Goal: Transaction & Acquisition: Purchase product/service

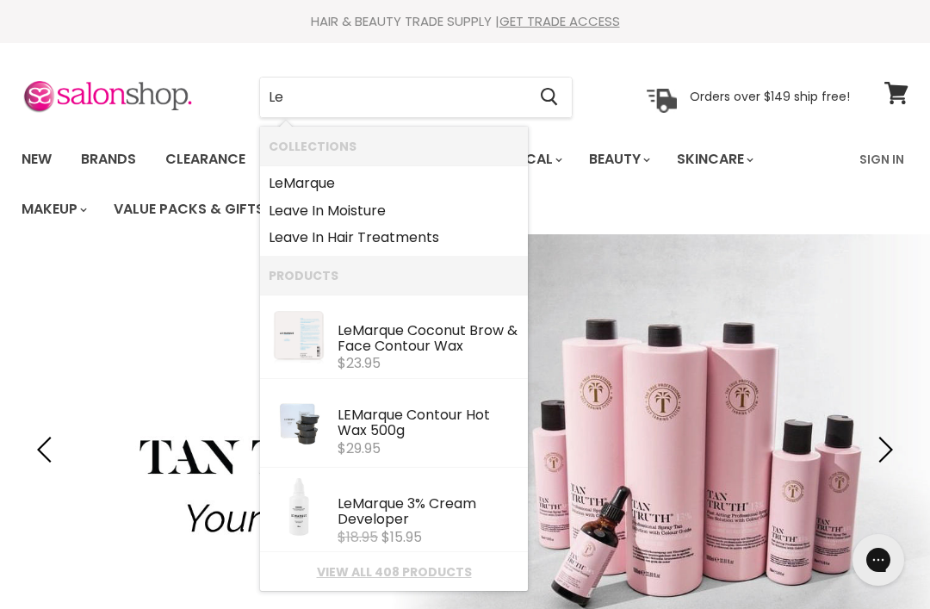
type input "L"
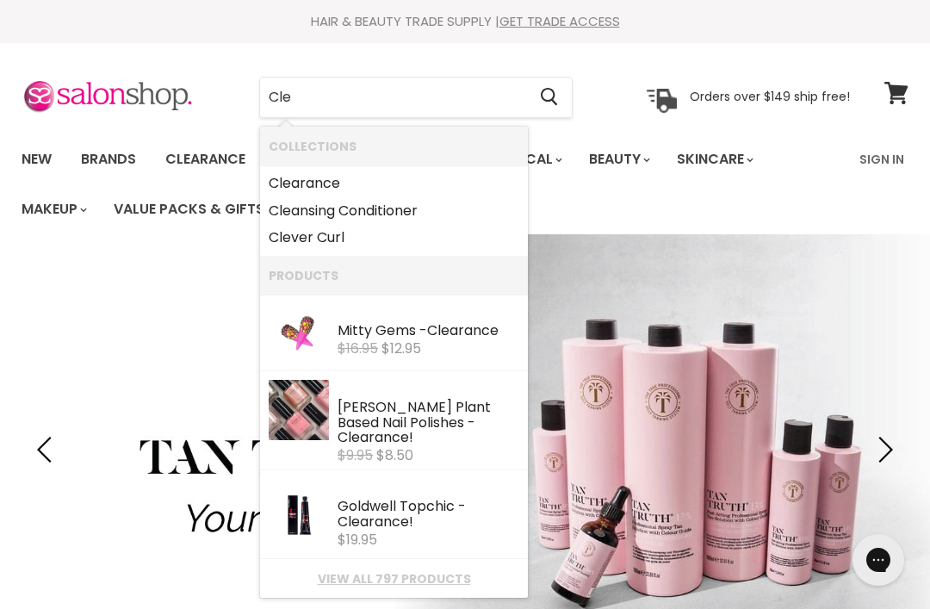
type input "Clea"
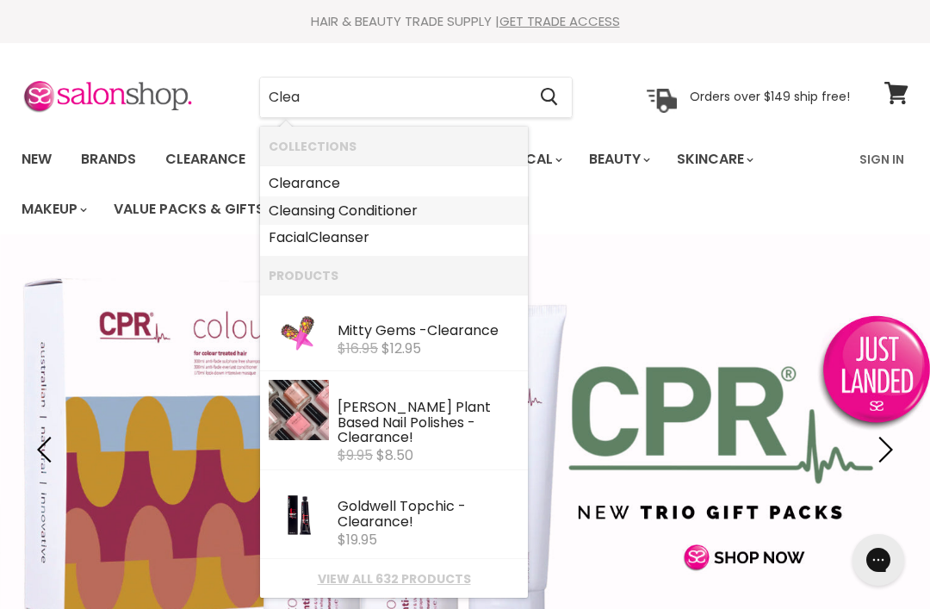
click at [408, 204] on link "Clea nsing Conditioner" at bounding box center [394, 211] width 251 height 28
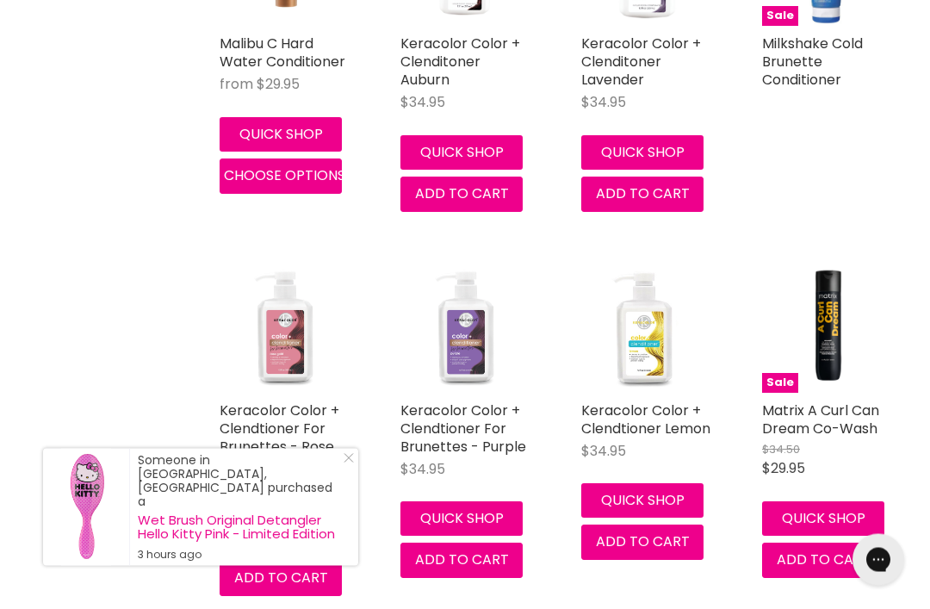
scroll to position [577, 0]
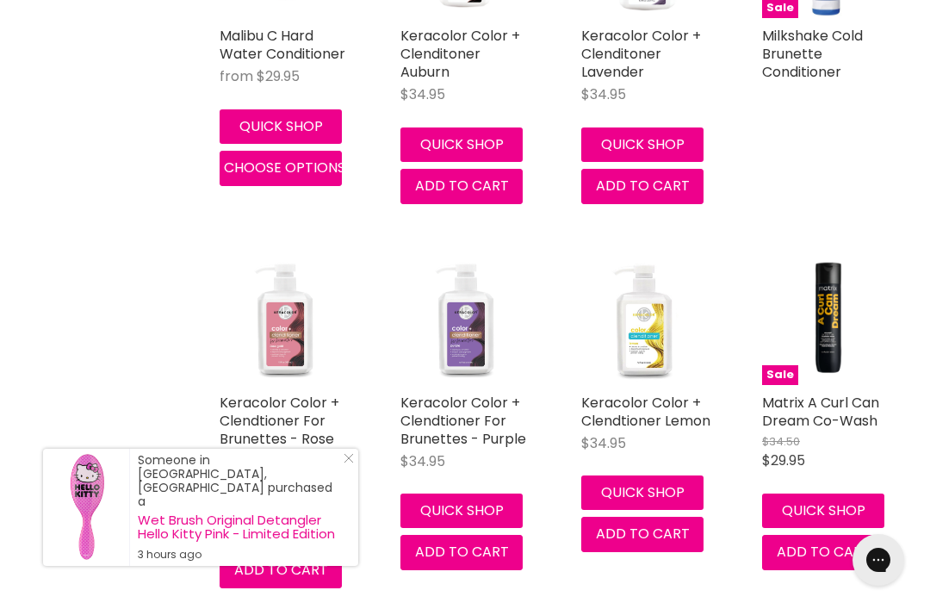
click at [467, 332] on img "Main content" at bounding box center [464, 320] width 129 height 129
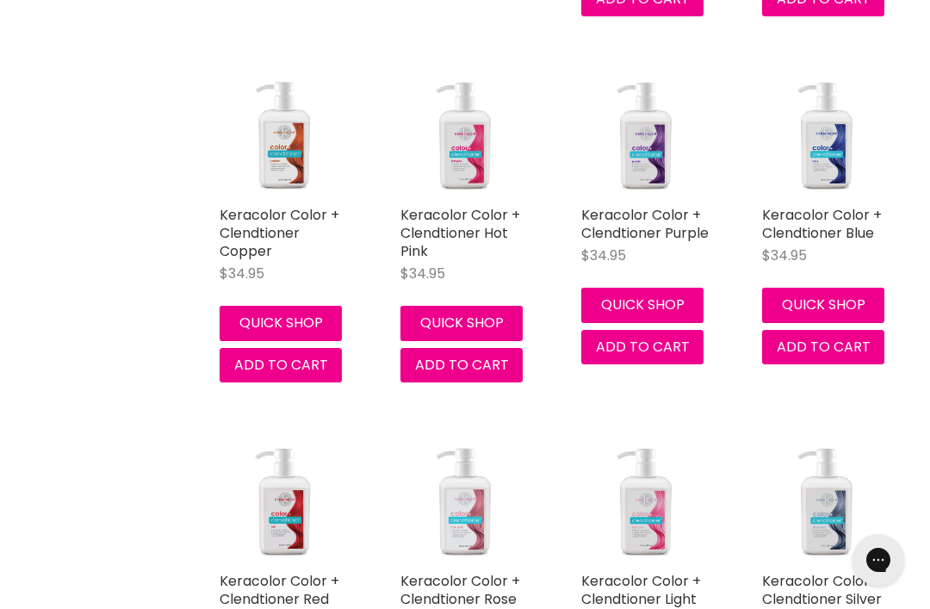
scroll to position [1879, 0]
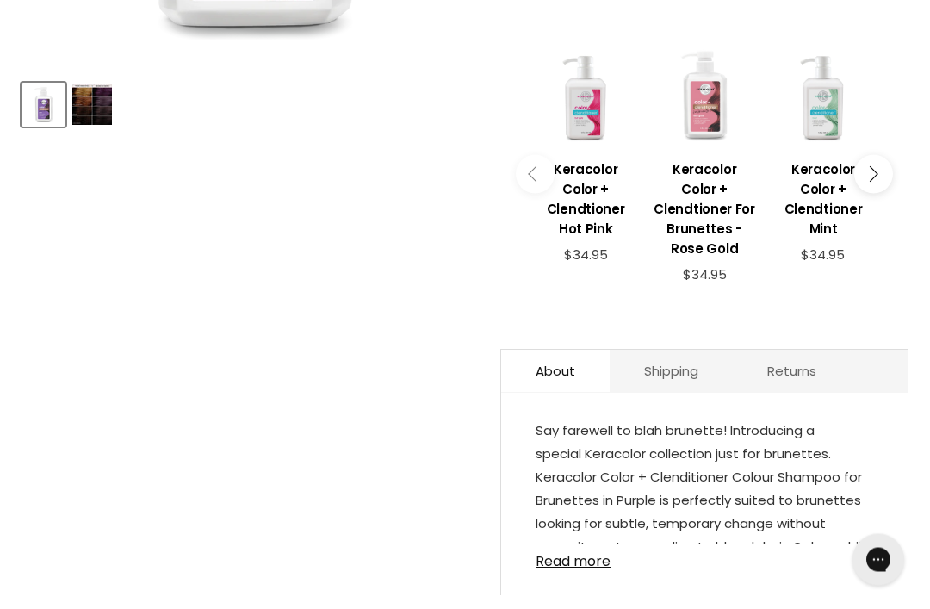
scroll to position [662, 0]
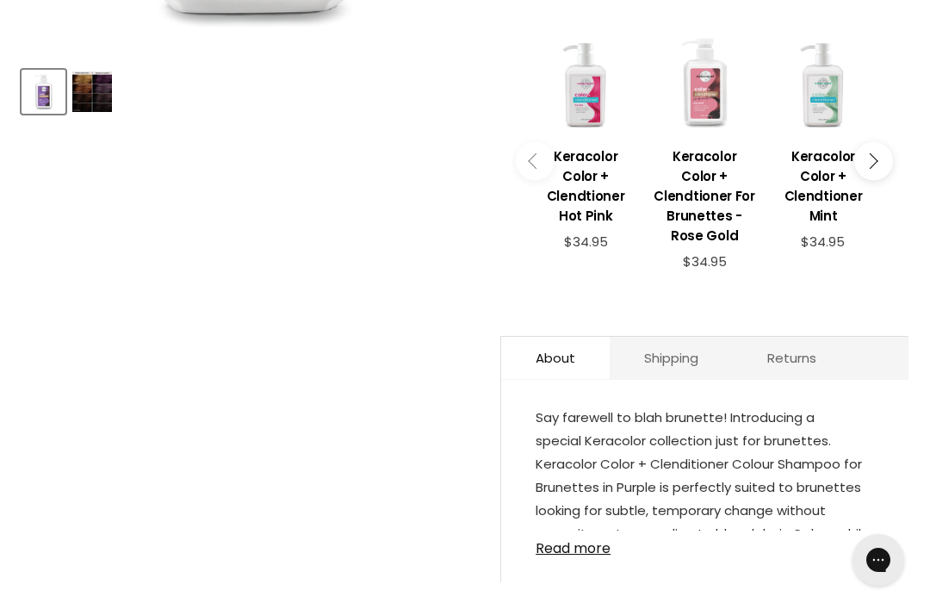
click at [585, 537] on link "Read more" at bounding box center [704, 543] width 338 height 26
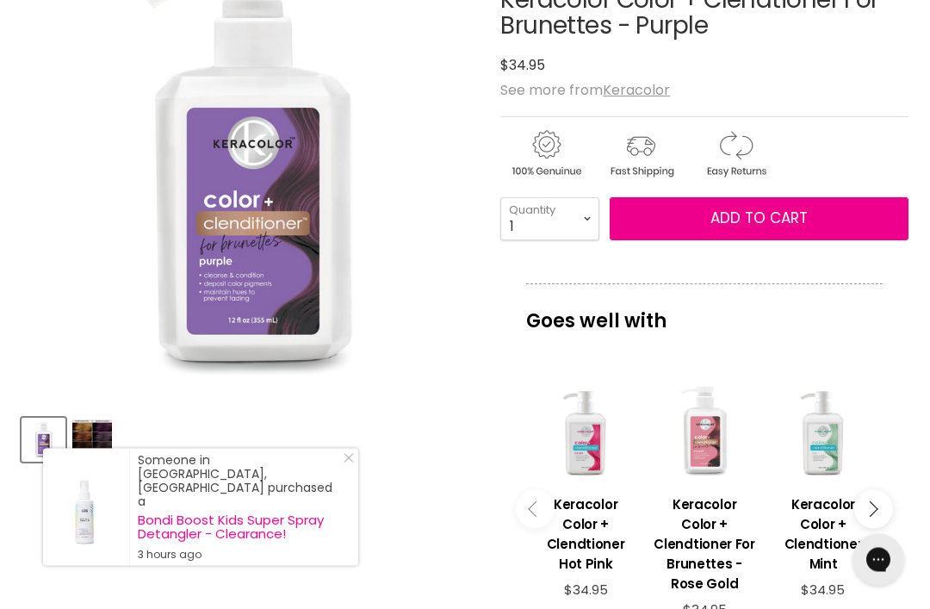
scroll to position [297, 0]
